Goal: Task Accomplishment & Management: Manage account settings

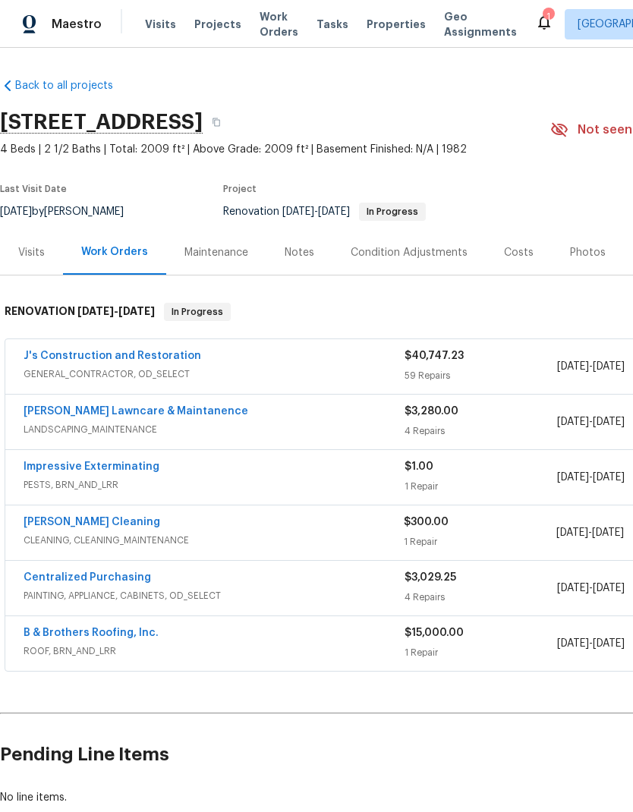
click at [139, 357] on link "J's Construction and Restoration" at bounding box center [112, 355] width 177 height 11
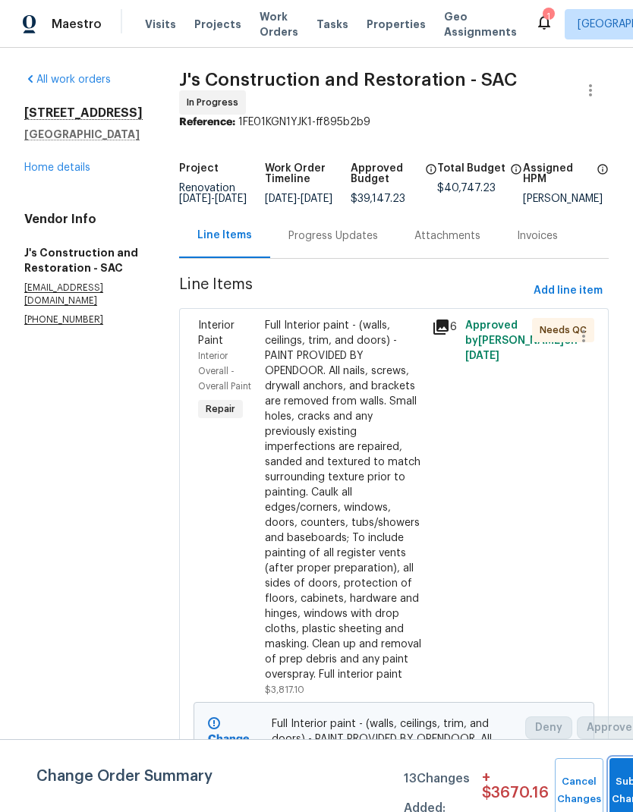
click at [614, 771] on button "Submit Changes" at bounding box center [633, 790] width 49 height 65
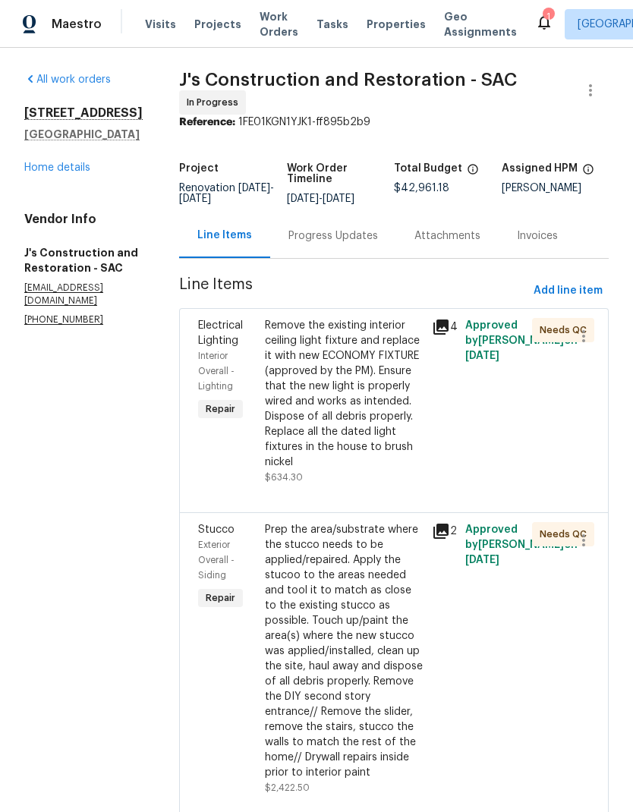
click at [76, 162] on link "Home details" at bounding box center [57, 167] width 66 height 11
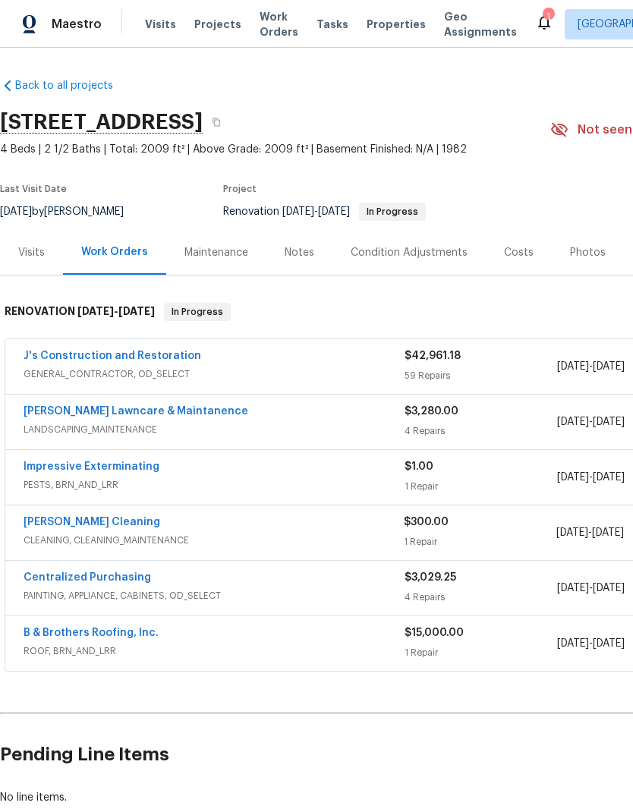
click at [293, 348] on div "J's Construction and Restoration" at bounding box center [214, 357] width 381 height 18
click at [167, 407] on link "[PERSON_NAME] Lawncare & Maintanence" at bounding box center [136, 411] width 225 height 11
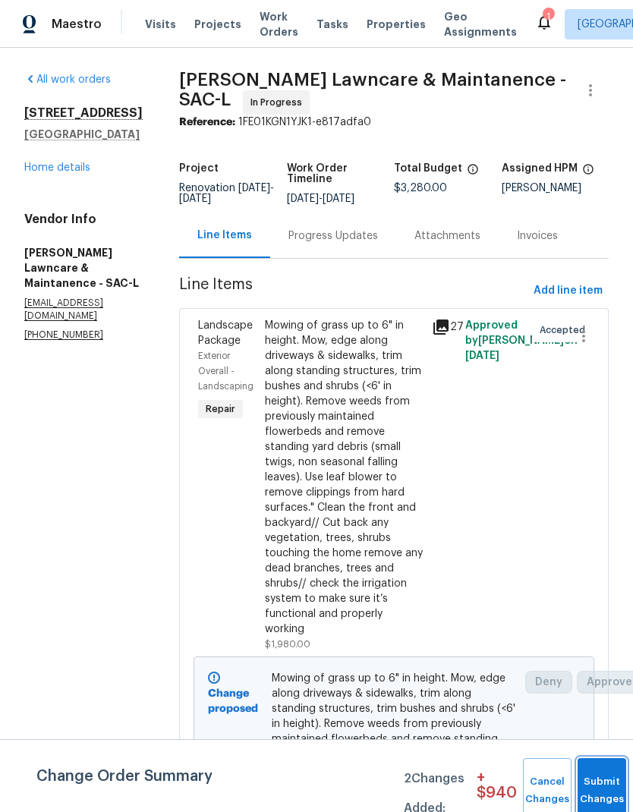
click at [594, 785] on button "Submit Changes" at bounding box center [601, 790] width 49 height 65
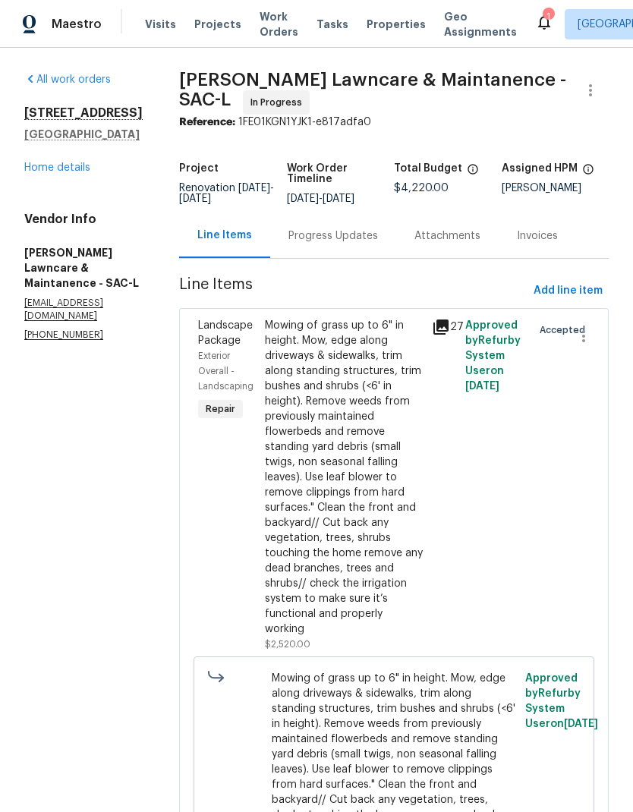
click at [68, 173] on link "Home details" at bounding box center [57, 167] width 66 height 11
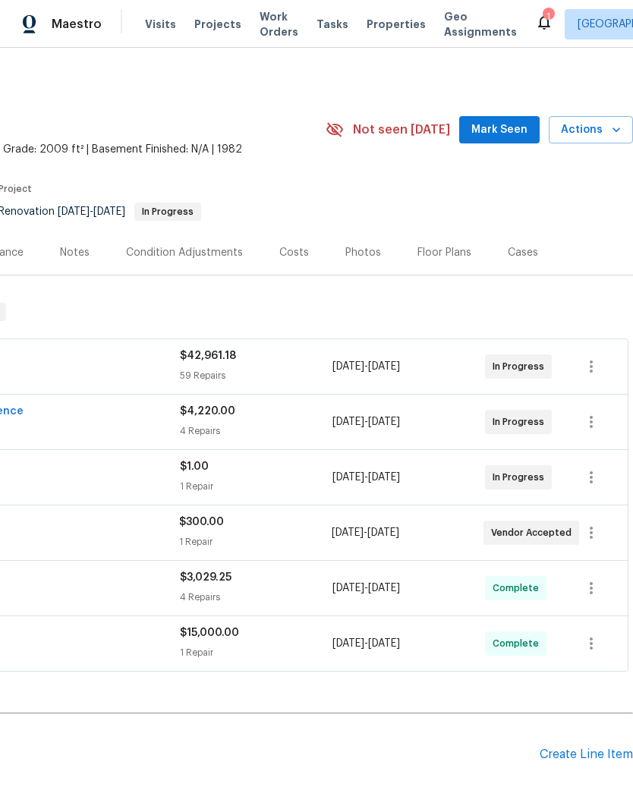
scroll to position [0, 225]
click at [591, 479] on icon "button" at bounding box center [591, 477] width 18 height 18
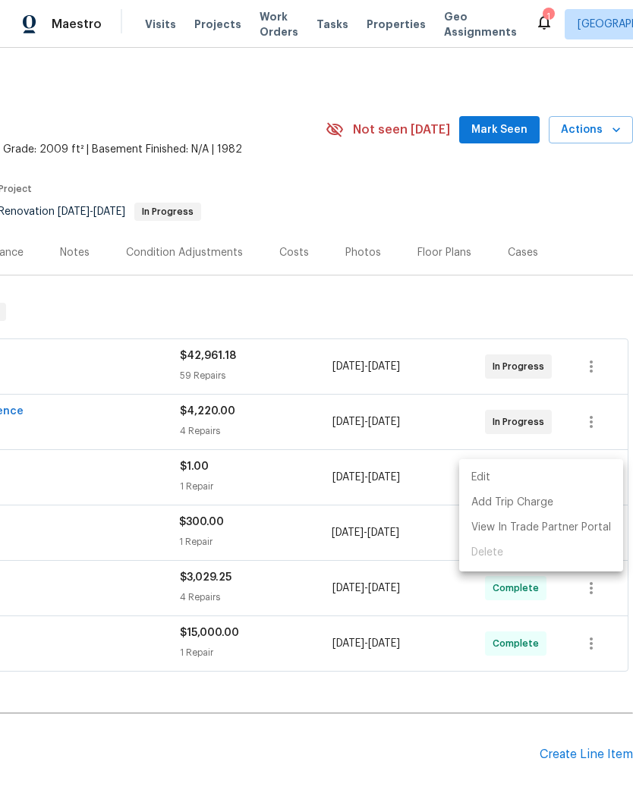
click at [493, 552] on ul "Edit Add Trip Charge View In Trade Partner Portal Delete" at bounding box center [541, 515] width 164 height 112
click at [429, 482] on div at bounding box center [316, 406] width 633 height 812
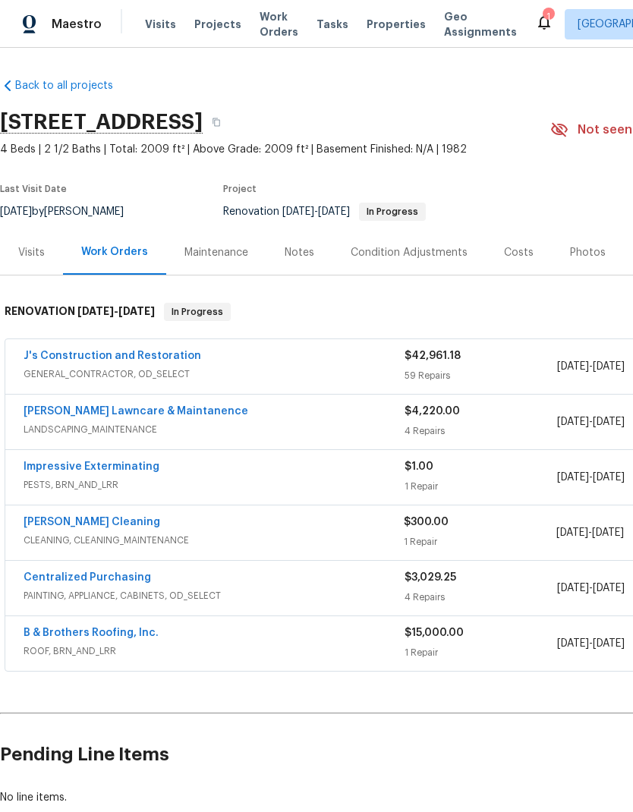
scroll to position [0, 0]
click at [122, 471] on link "Impressive Exterminating" at bounding box center [92, 466] width 136 height 11
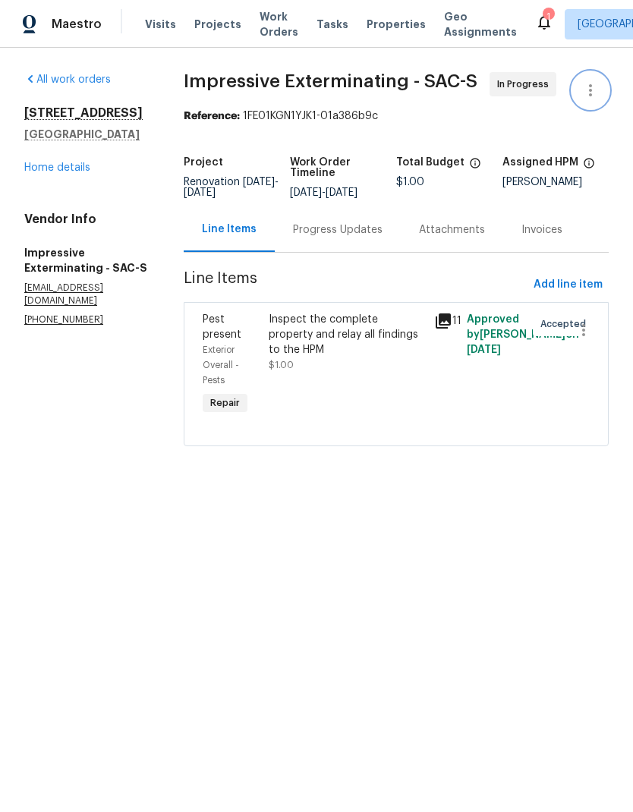
click at [598, 93] on icon "button" at bounding box center [590, 90] width 18 height 18
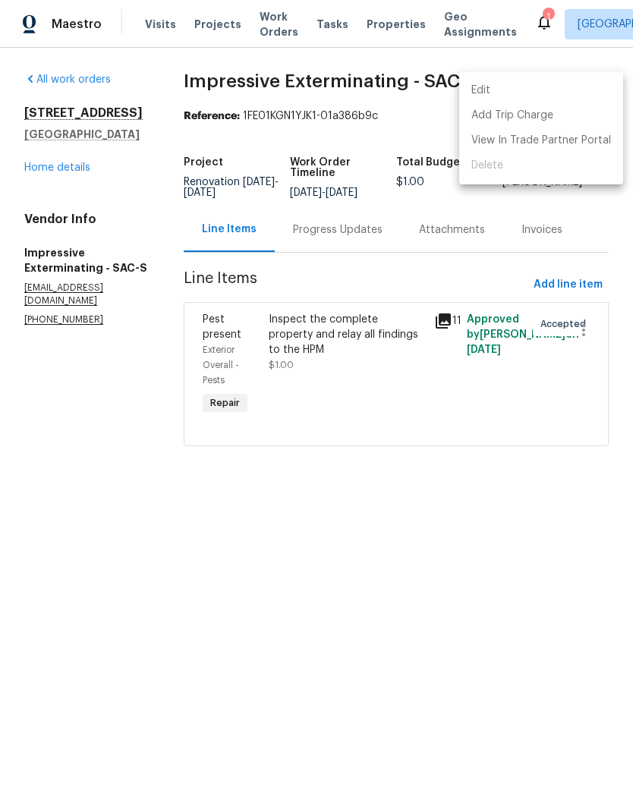
click at [614, 223] on div at bounding box center [316, 406] width 633 height 812
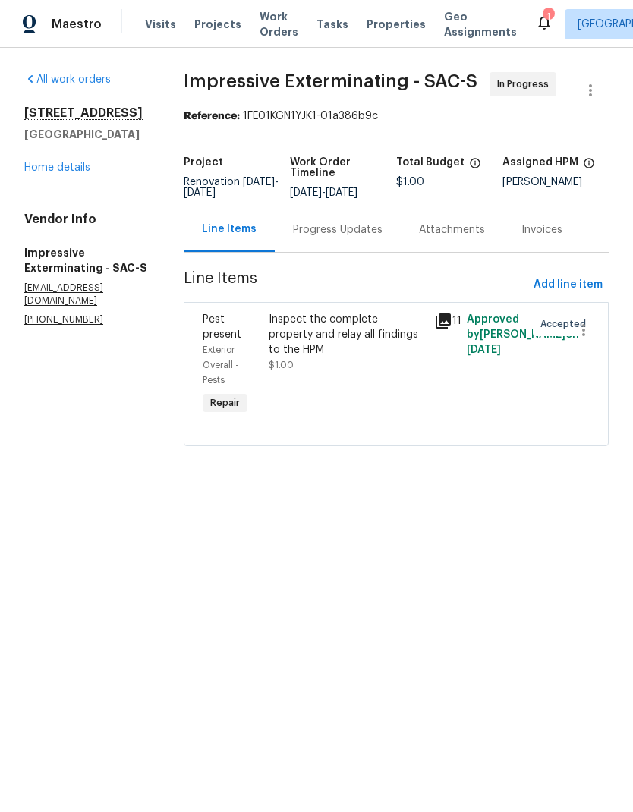
click at [369, 341] on div "Inspect the complete property and relay all findings to the HPM" at bounding box center [346, 335] width 155 height 46
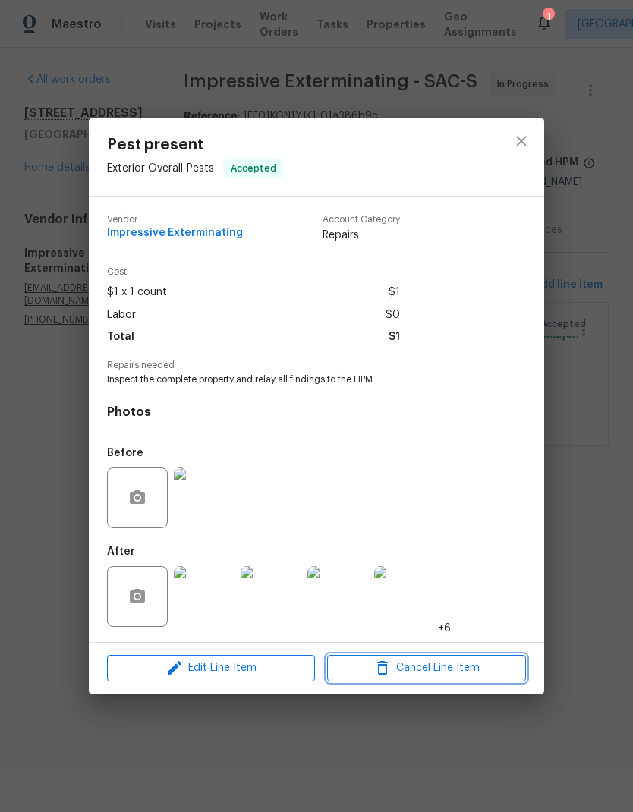
click at [436, 675] on span "Cancel Line Item" at bounding box center [426, 667] width 190 height 19
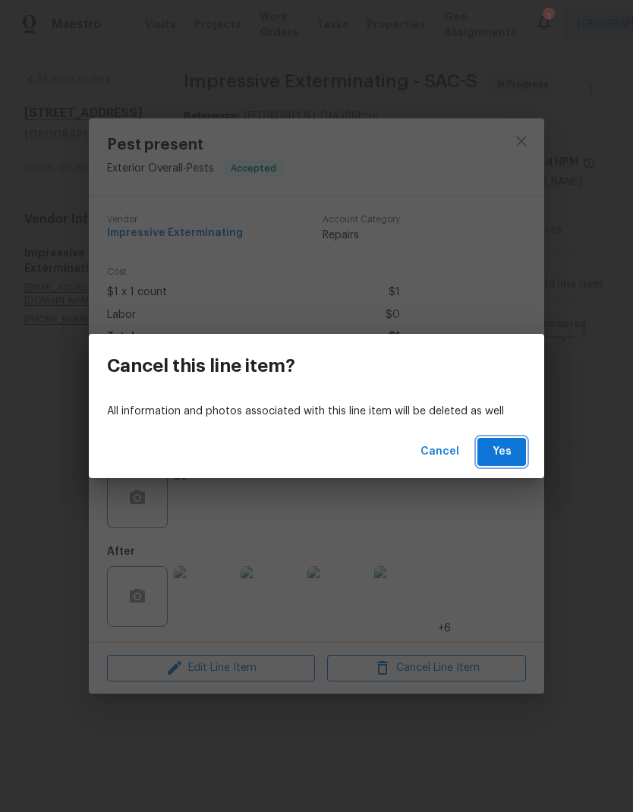
click at [518, 444] on button "Yes" at bounding box center [501, 452] width 49 height 28
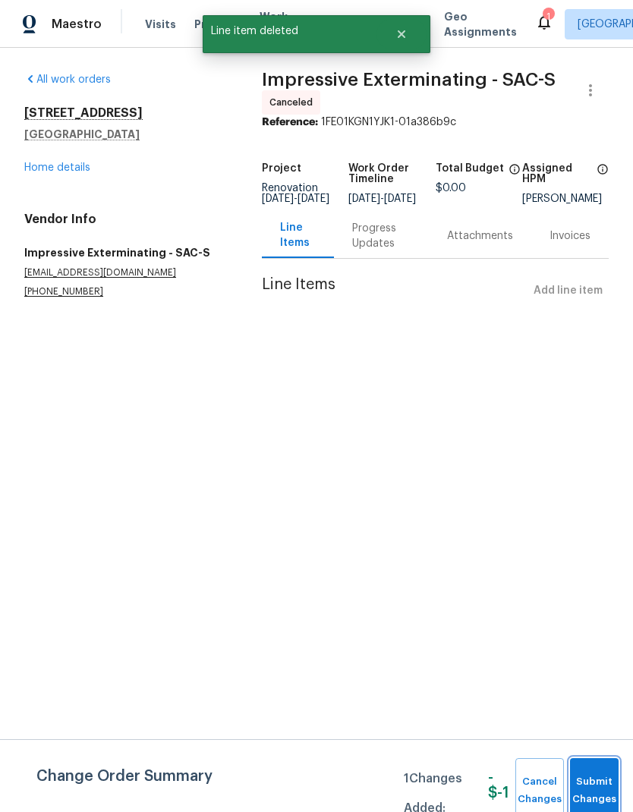
click at [600, 788] on span "Submit Changes" at bounding box center [593, 790] width 33 height 35
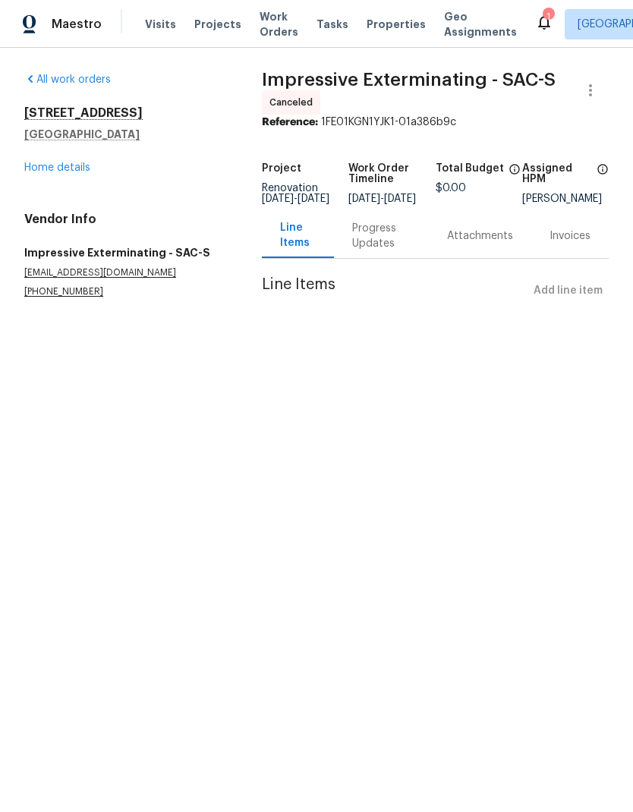
click at [66, 171] on link "Home details" at bounding box center [57, 167] width 66 height 11
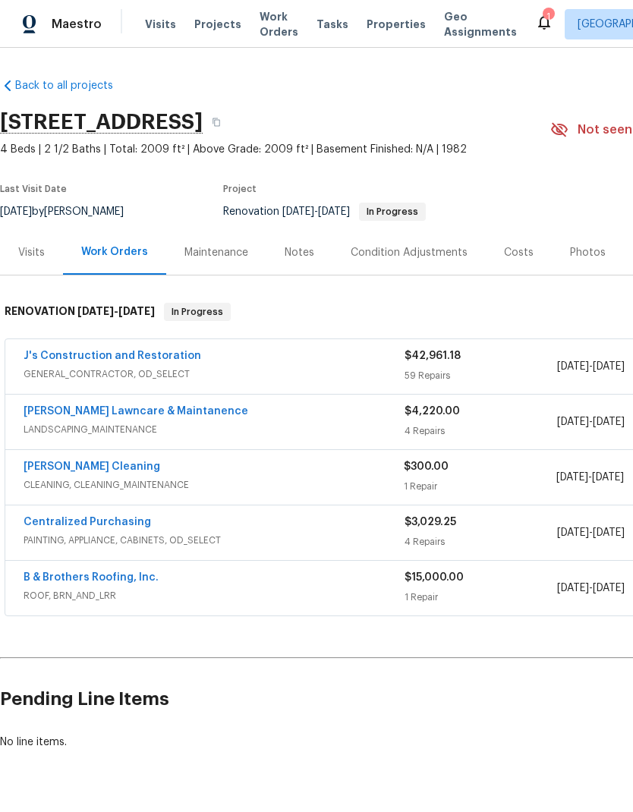
click at [518, 248] on div "Costs" at bounding box center [519, 252] width 30 height 15
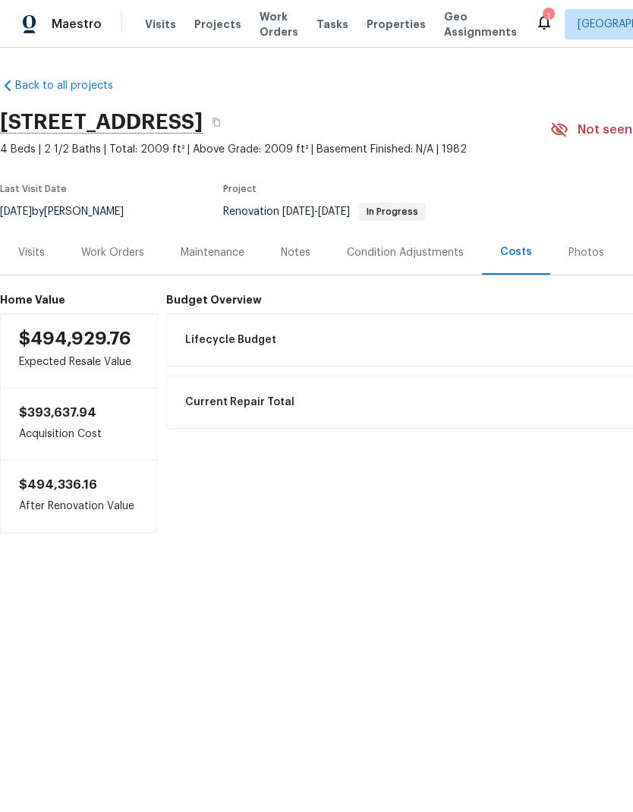
click at [117, 254] on div "Work Orders" at bounding box center [112, 252] width 63 height 15
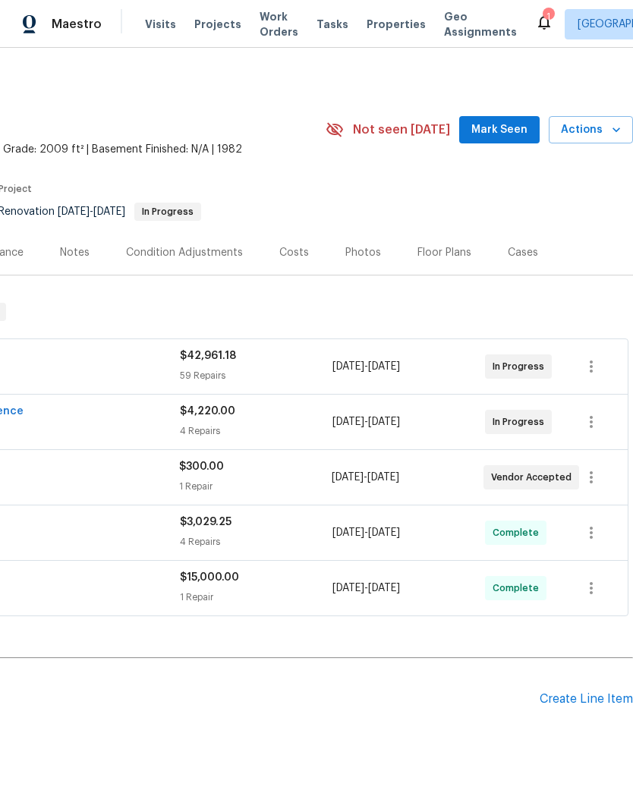
scroll to position [0, 225]
click at [591, 369] on icon "button" at bounding box center [591, 366] width 18 height 18
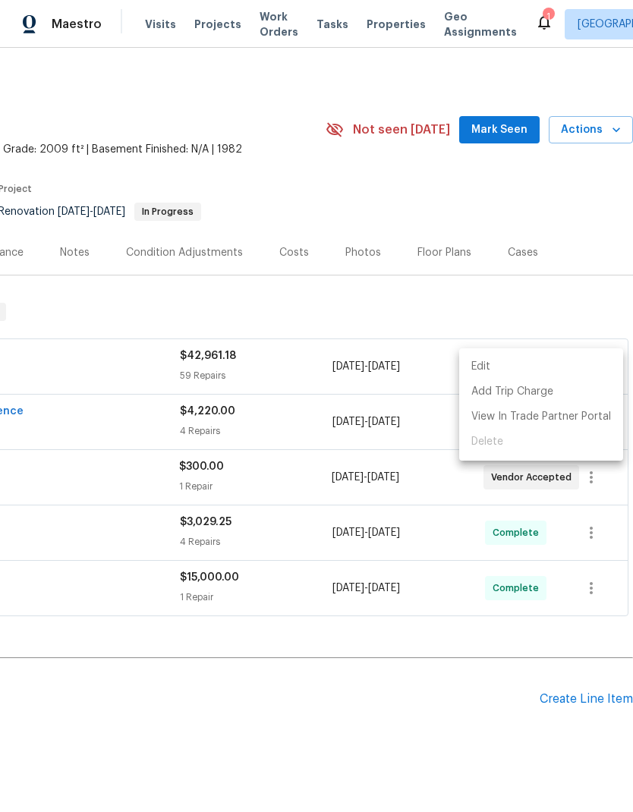
click at [573, 367] on li "Edit" at bounding box center [541, 366] width 164 height 25
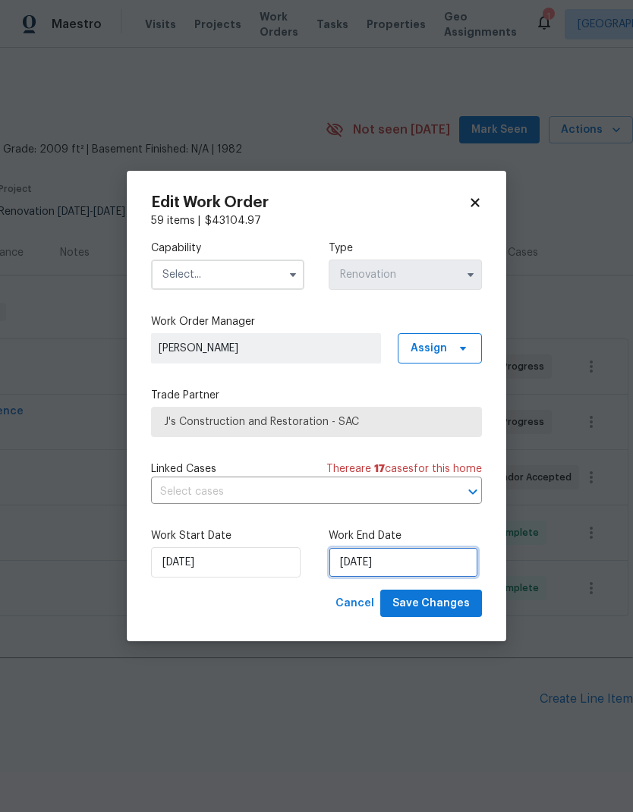
click at [399, 553] on input "[DATE]" at bounding box center [402, 562] width 149 height 30
select select "9"
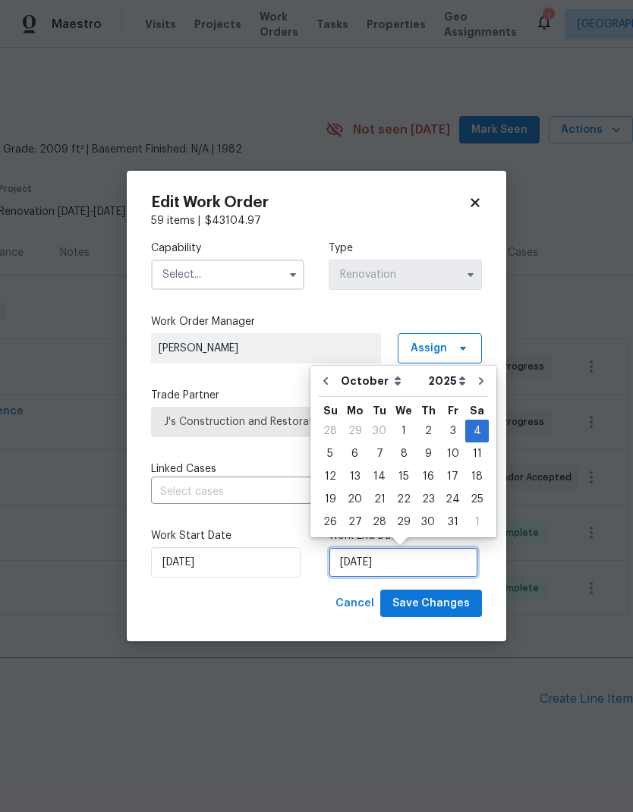
scroll to position [6, 0]
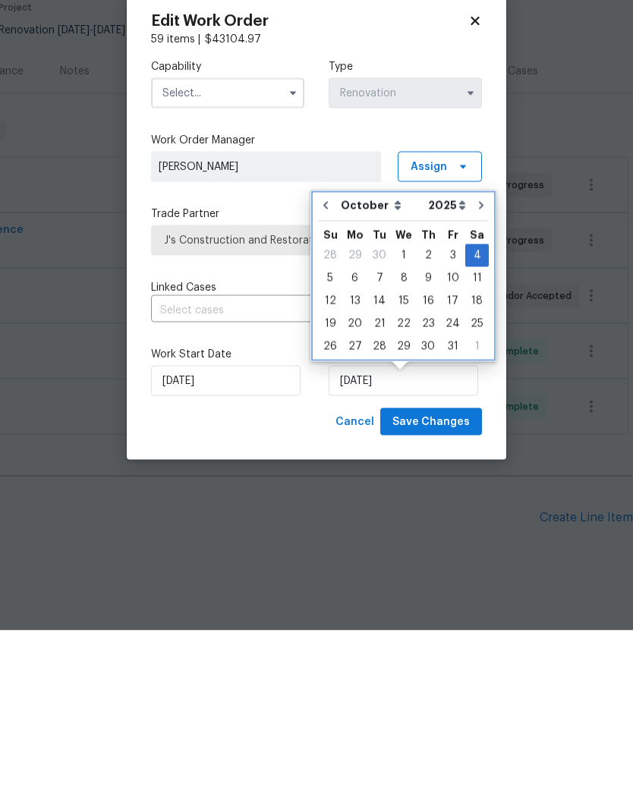
click at [328, 381] on icon "Go to previous month" at bounding box center [325, 387] width 12 height 12
type input "[DATE]"
select select "8"
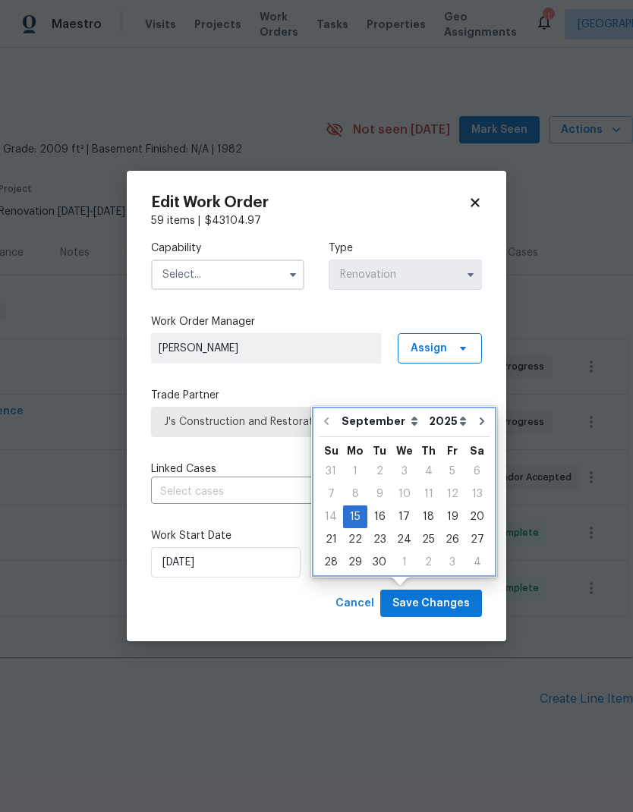
click at [479, 415] on icon "Go to next month" at bounding box center [482, 421] width 12 height 12
type input "[DATE]"
select select "9"
click at [411, 197] on h2 "Edit Work Order" at bounding box center [309, 202] width 317 height 15
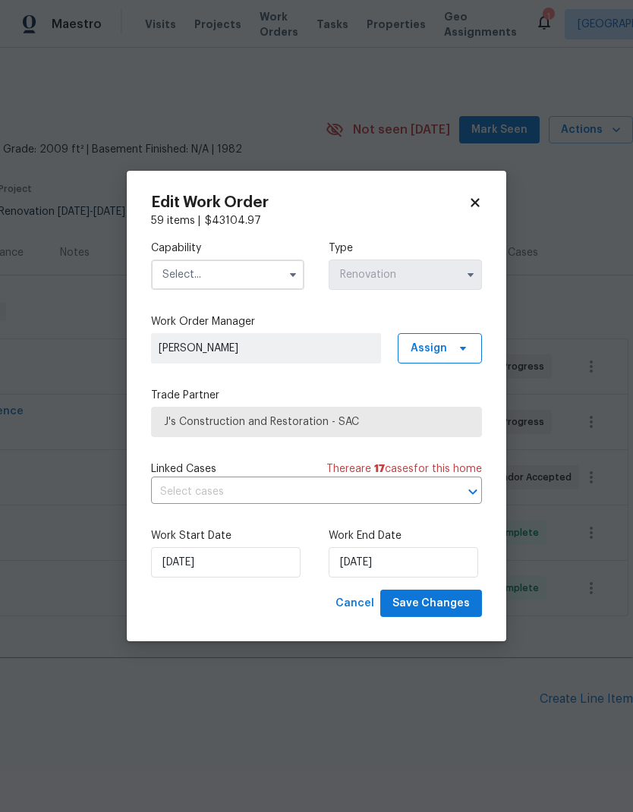
click at [578, 438] on body "Maestro Visits Projects Work Orders Tasks Properties Geo Assignments 1 [GEOGRAP…" at bounding box center [316, 406] width 633 height 812
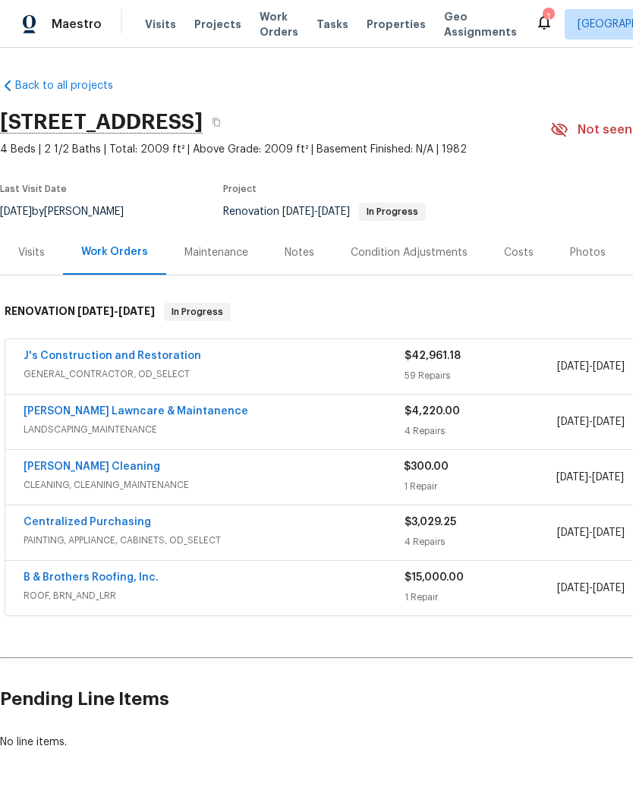
scroll to position [0, 2]
click at [149, 350] on link "J's Construction and Restoration" at bounding box center [110, 355] width 177 height 11
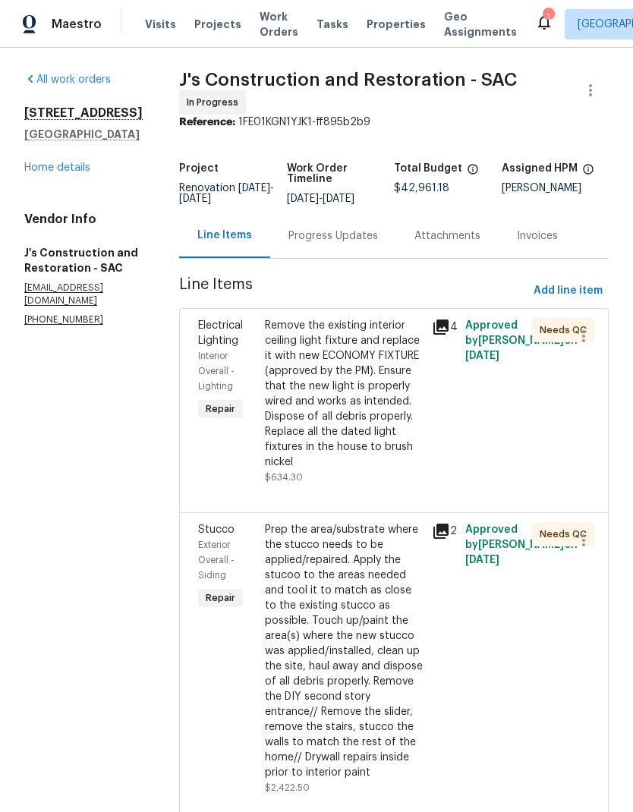
click at [74, 168] on link "Home details" at bounding box center [57, 167] width 66 height 11
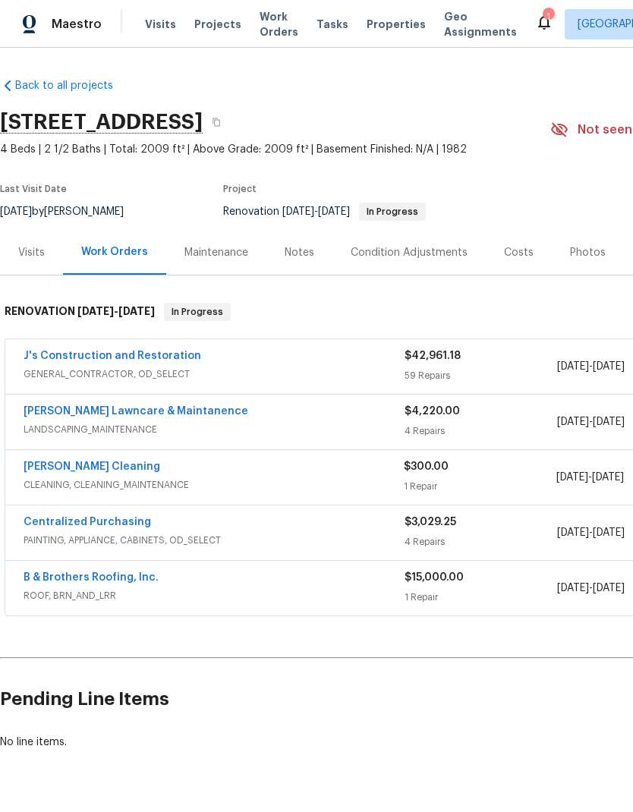
click at [127, 573] on link "B & Brothers Roofing, Inc." at bounding box center [91, 577] width 135 height 11
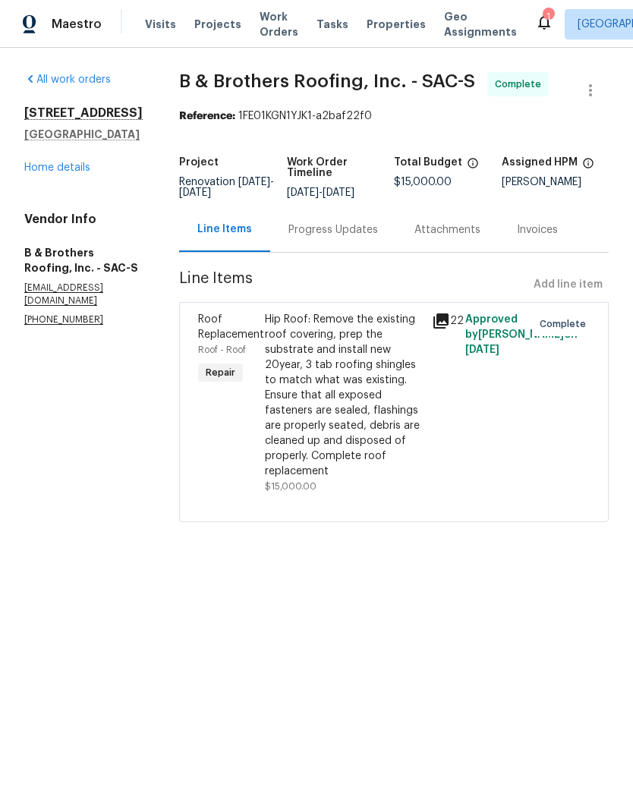
click at [73, 166] on link "Home details" at bounding box center [57, 167] width 66 height 11
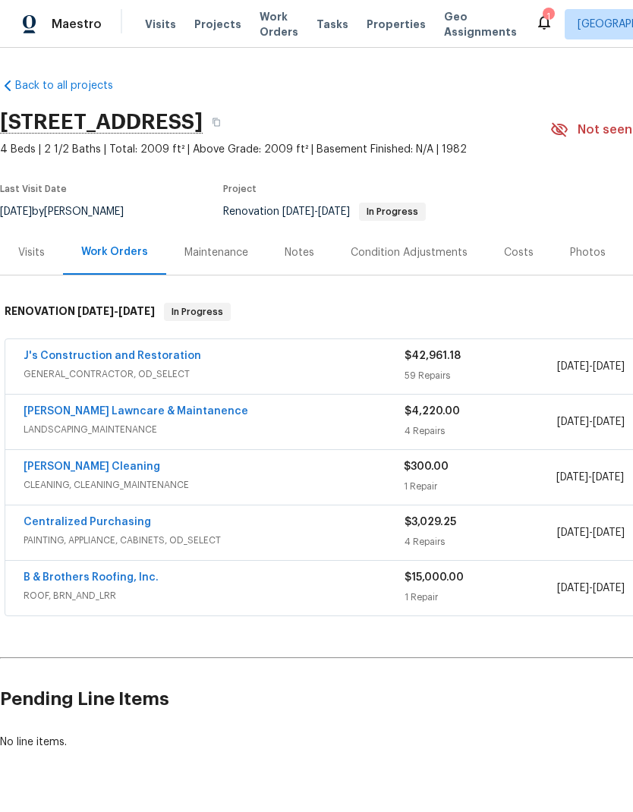
click at [174, 406] on link "[PERSON_NAME] Lawncare & Maintanence" at bounding box center [136, 411] width 225 height 11
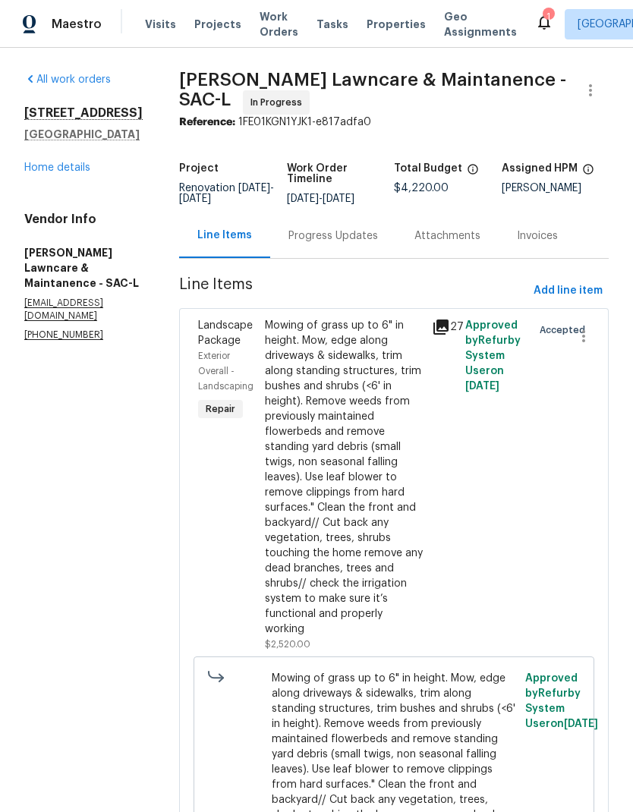
click at [74, 173] on link "Home details" at bounding box center [57, 167] width 66 height 11
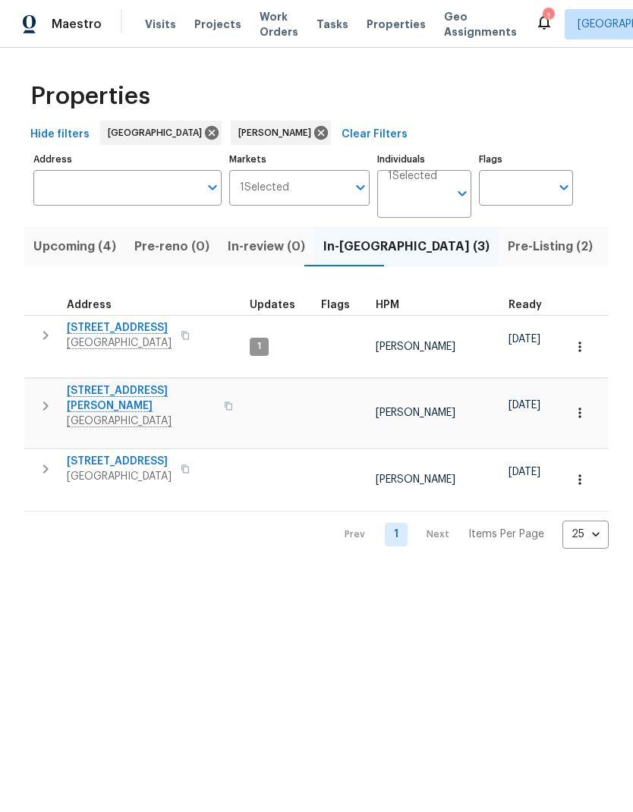
click at [507, 243] on span "Pre-Listing (2)" at bounding box center [549, 246] width 85 height 21
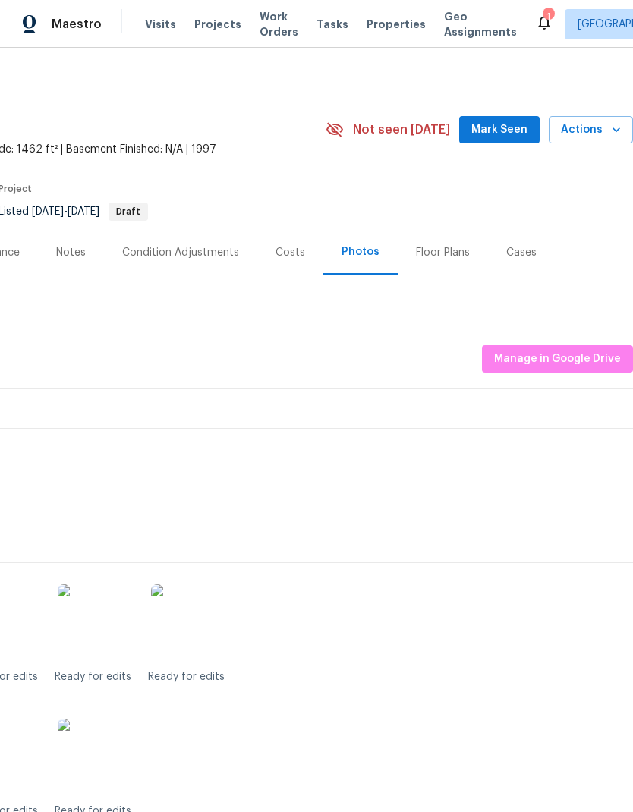
scroll to position [0, 225]
click at [583, 356] on span "Manage in Google Drive" at bounding box center [557, 359] width 127 height 19
